Goal: Task Accomplishment & Management: Manage account settings

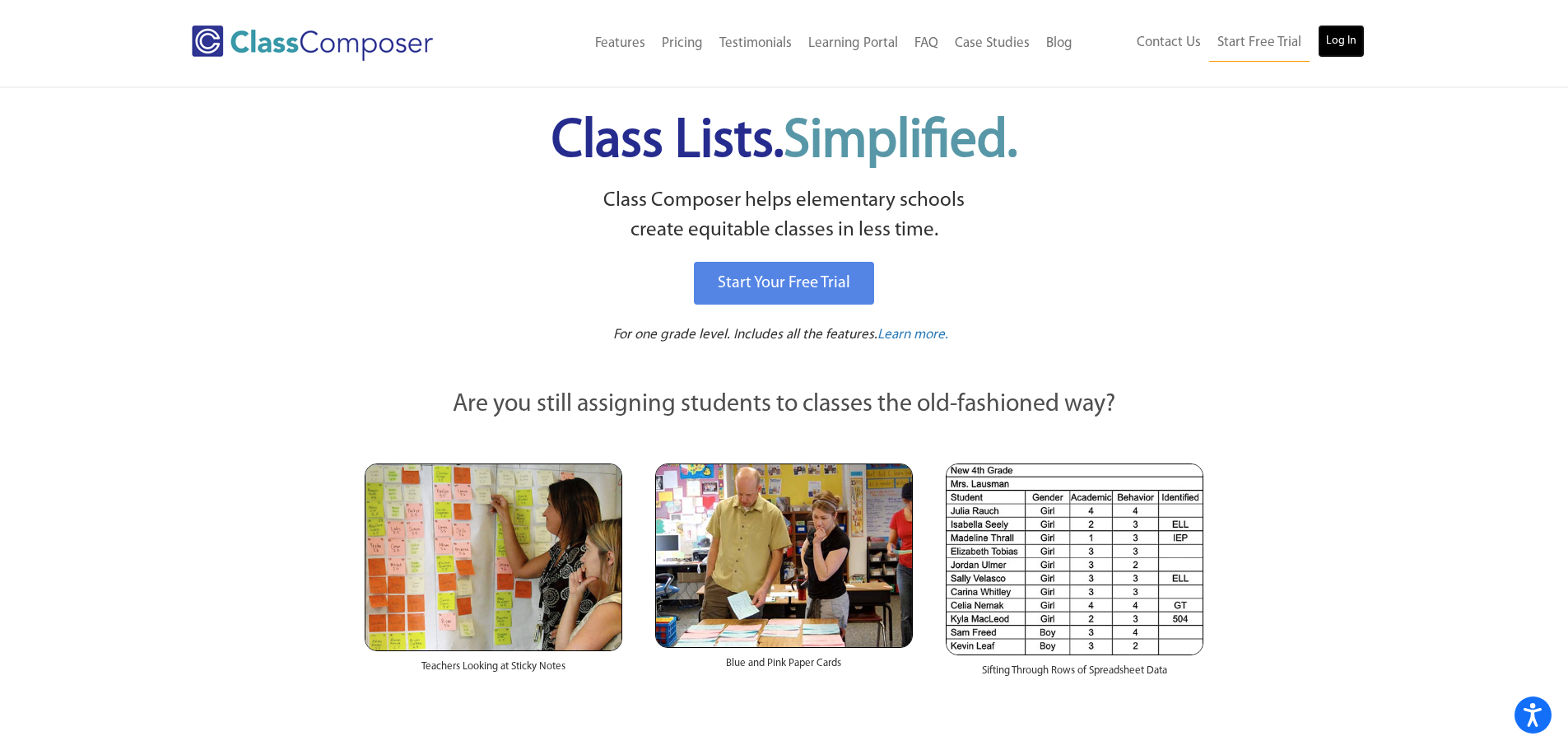
click at [1339, 52] on link "Log In" at bounding box center [1342, 40] width 47 height 33
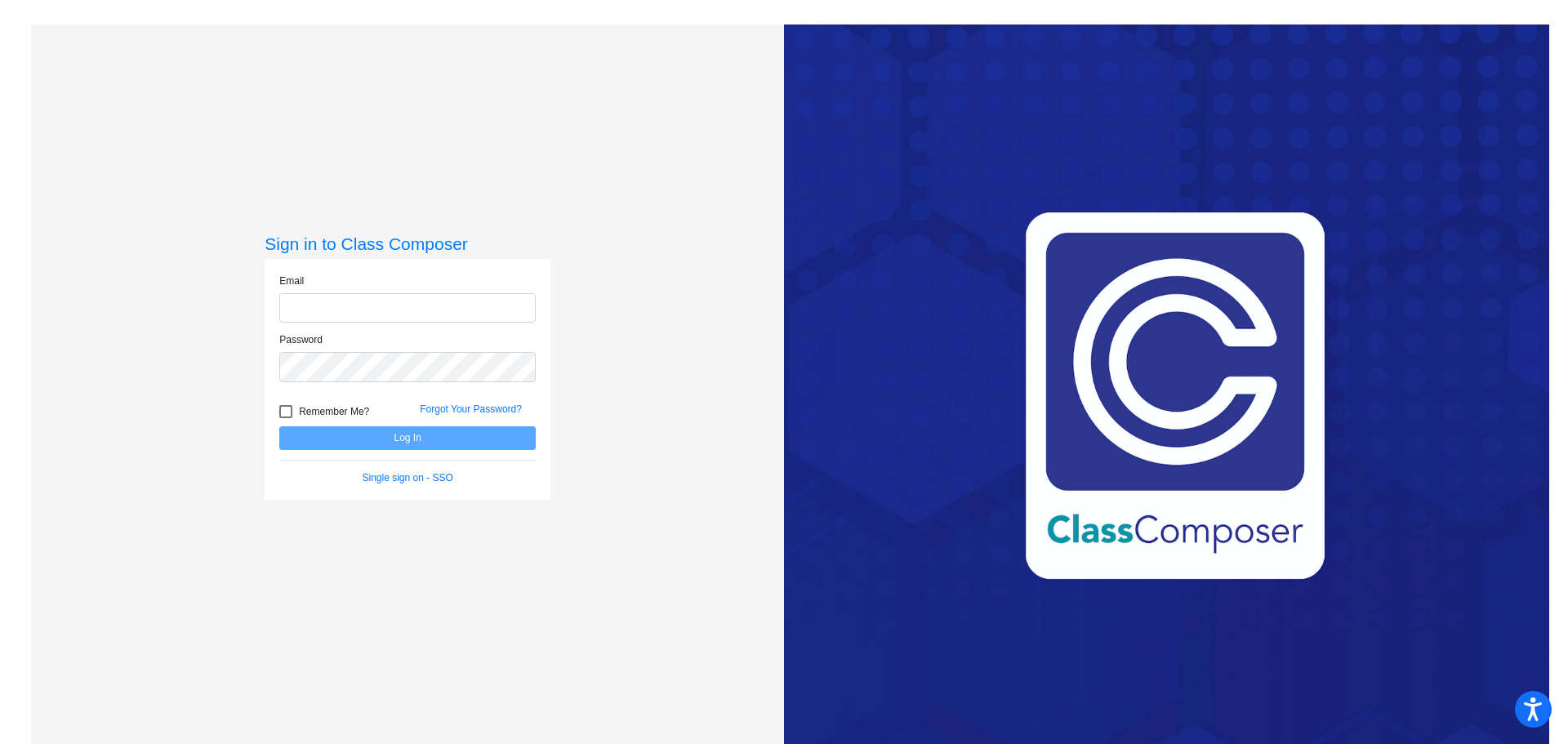
type input "[EMAIL_ADDRESS][DOMAIN_NAME]"
click at [425, 443] on button "Log In" at bounding box center [407, 437] width 257 height 24
